Goal: Navigation & Orientation: Understand site structure

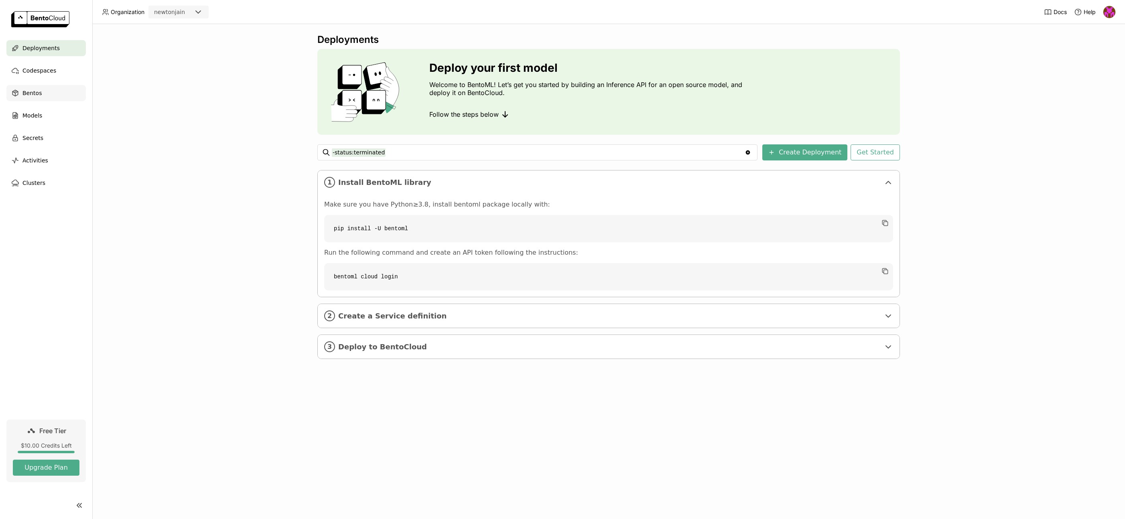
click at [41, 96] on div "Bentos" at bounding box center [45, 93] width 79 height 16
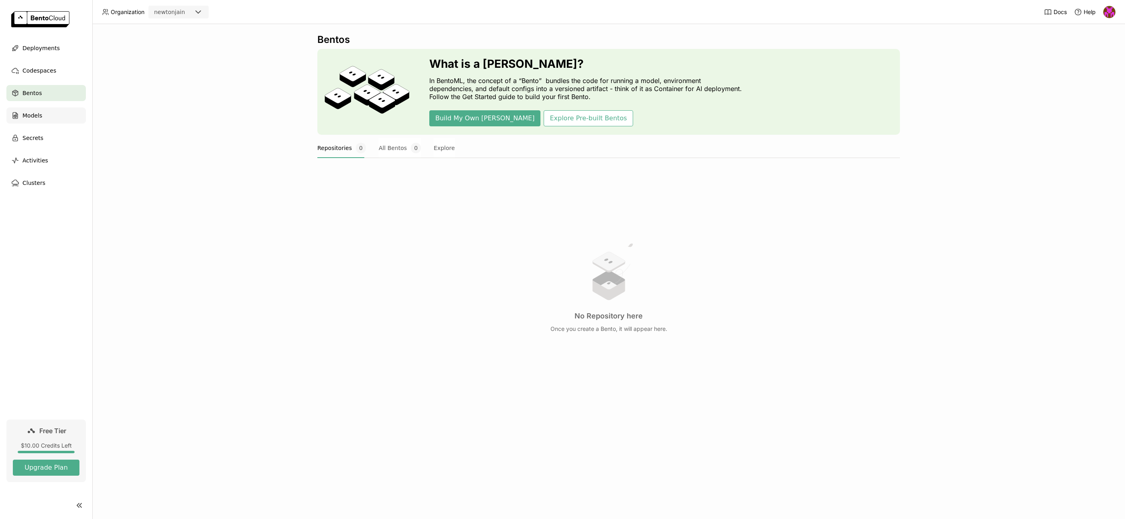
click at [57, 123] on div "Models" at bounding box center [45, 116] width 79 height 16
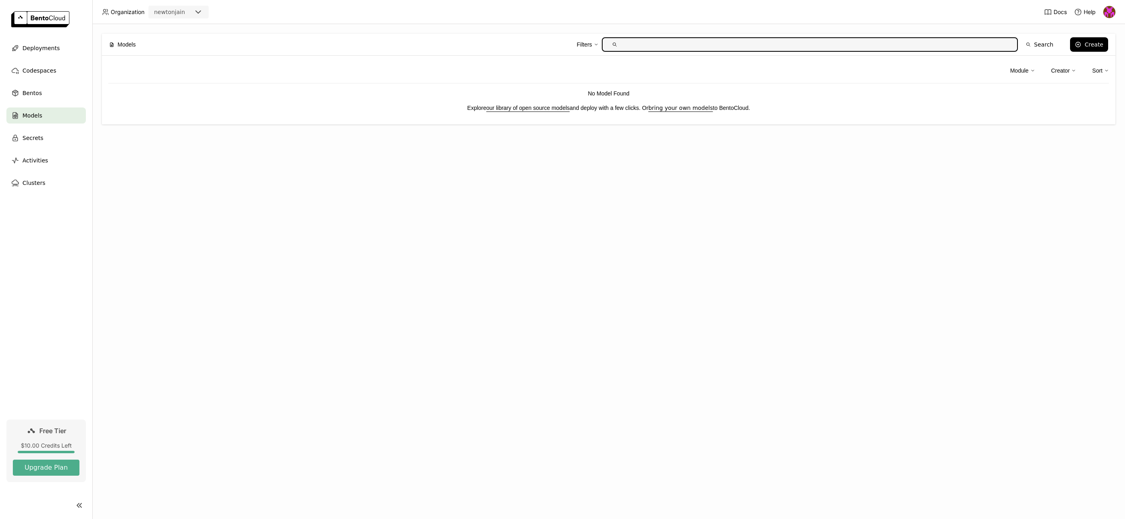
click at [45, 149] on ul "Deployments Codespaces Bentos Models Secrets Activities Clusters" at bounding box center [46, 115] width 92 height 151
click at [43, 143] on div "Secrets" at bounding box center [45, 138] width 79 height 16
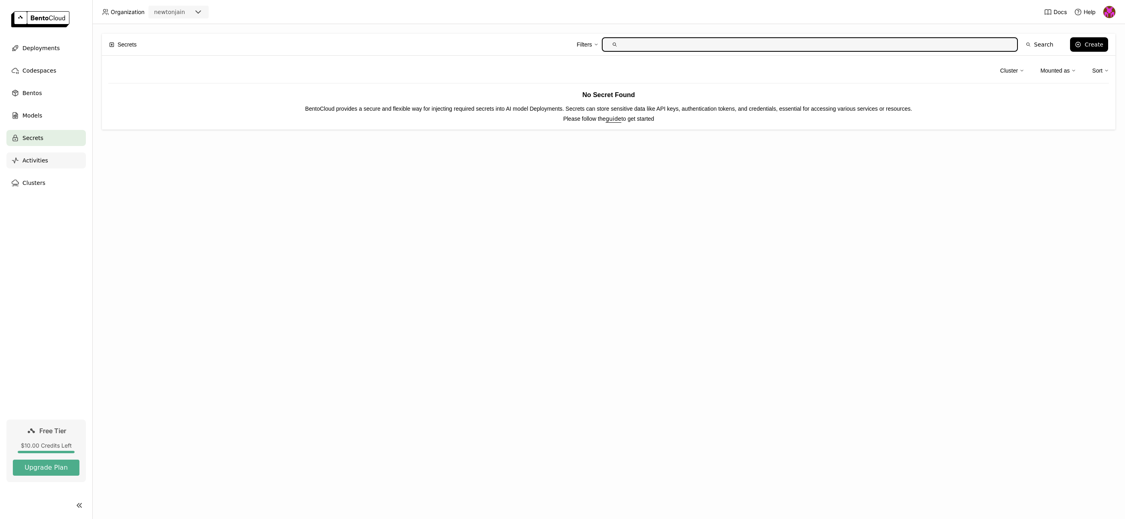
click at [37, 167] on div "Activities" at bounding box center [45, 160] width 79 height 16
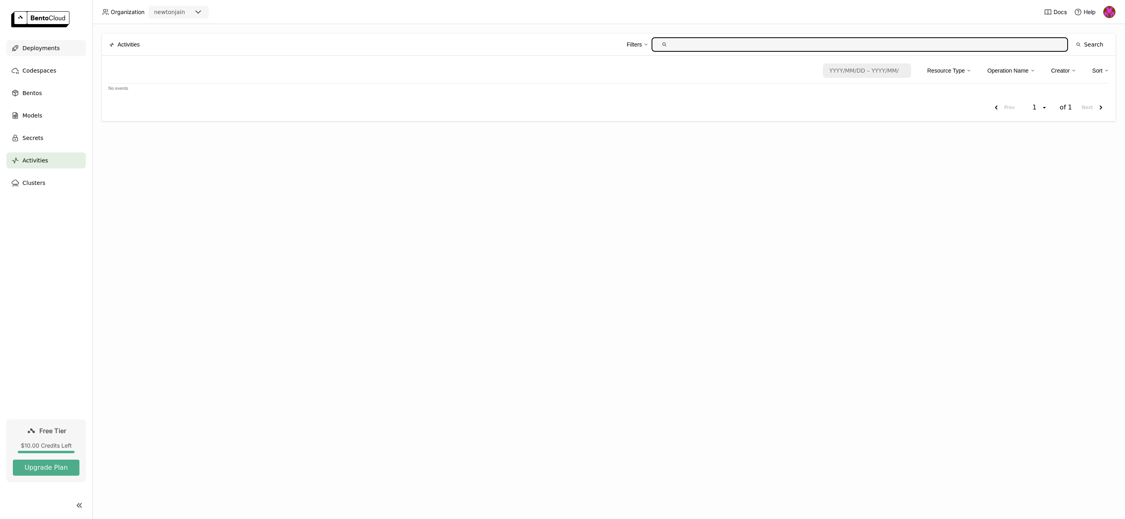
click at [34, 53] on div "Deployments" at bounding box center [45, 48] width 79 height 16
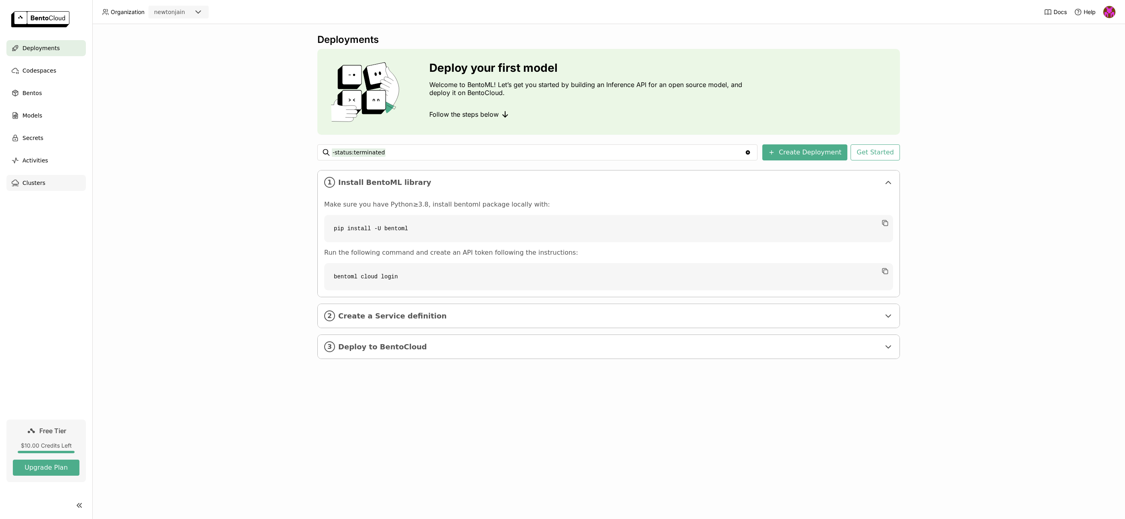
click at [35, 179] on span "Clusters" at bounding box center [33, 183] width 23 height 10
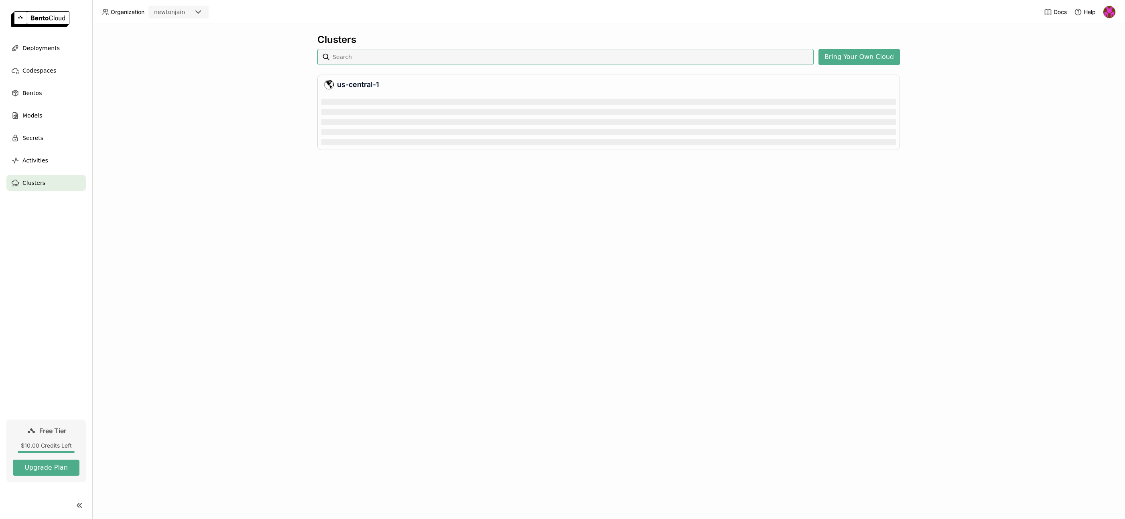
scroll to position [49, 571]
click at [872, 60] on button "Bring Your Own Cloud" at bounding box center [858, 57] width 81 height 16
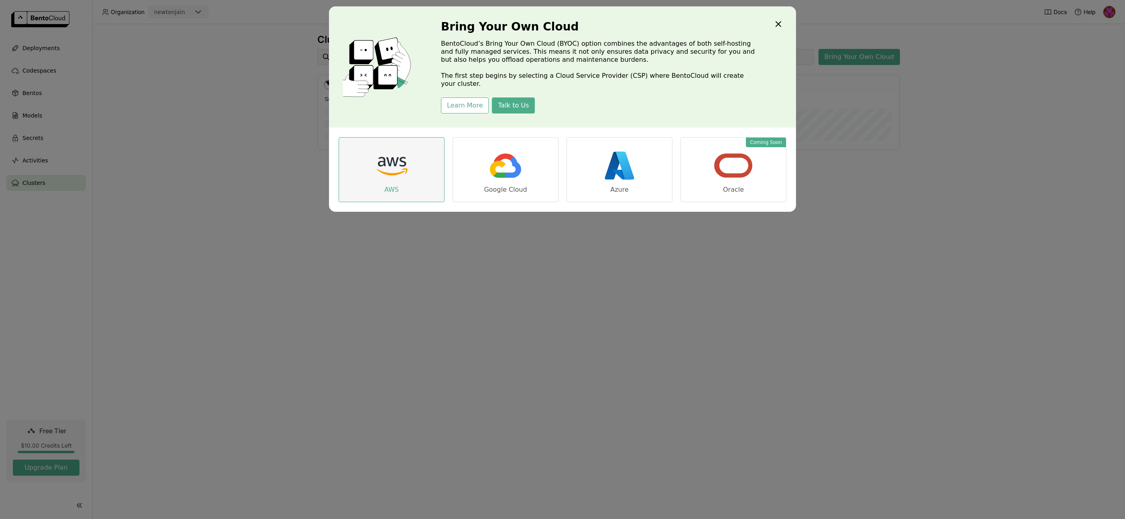
click at [374, 168] on img "dialog" at bounding box center [391, 166] width 40 height 40
click at [878, 138] on div "Bring Your Own Cloud BentoCloud’s Bring Your Own Cloud (BYOC) option combines t…" at bounding box center [562, 259] width 1125 height 519
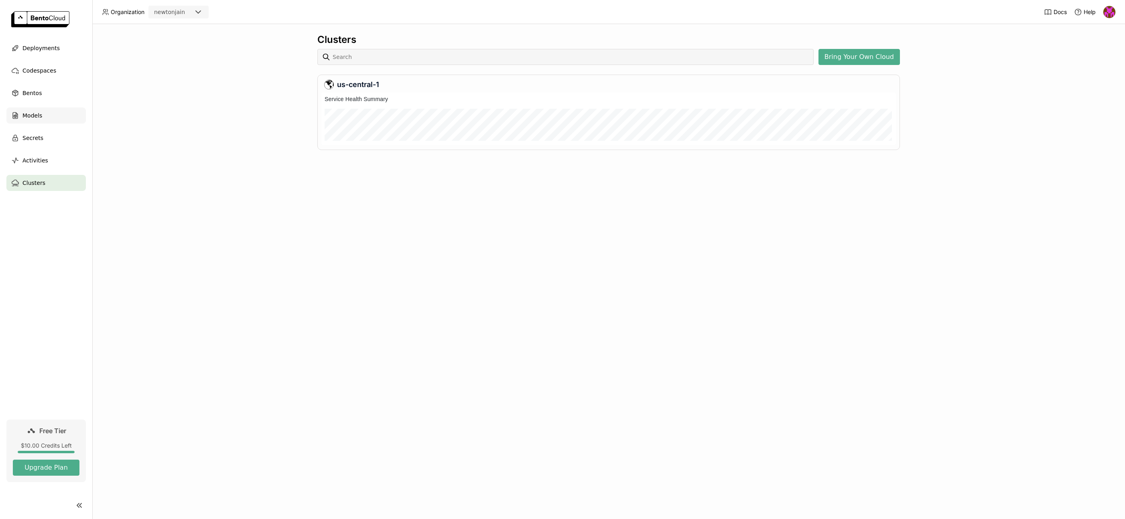
click at [38, 118] on span "Models" at bounding box center [32, 116] width 20 height 10
